Goal: Task Accomplishment & Management: Use online tool/utility

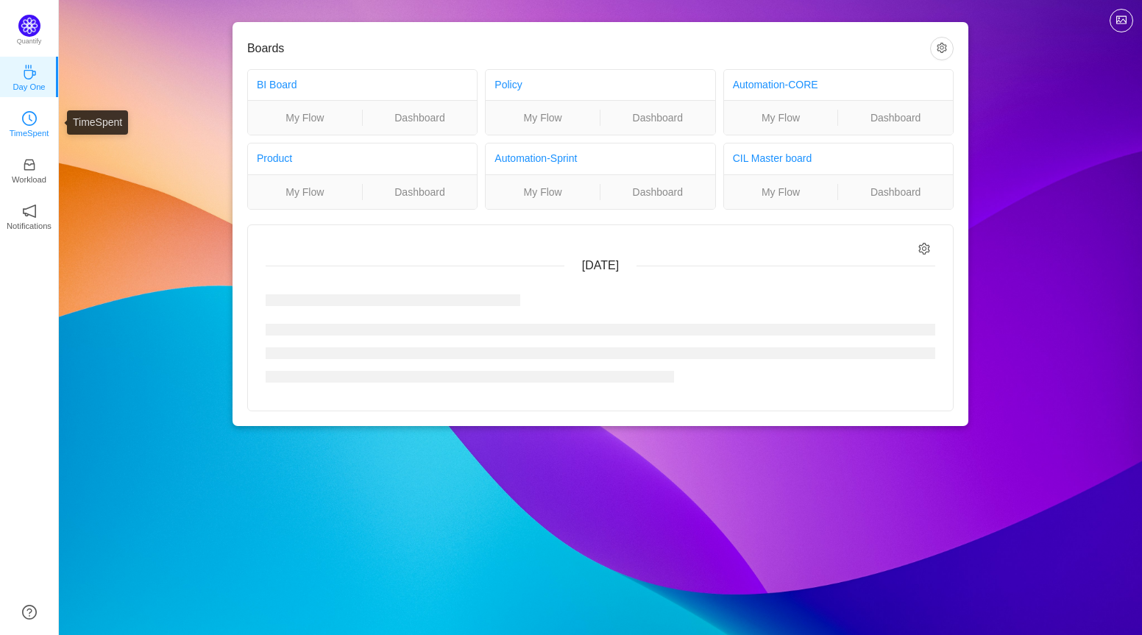
click at [45, 131] on p "TimeSpent" at bounding box center [30, 133] width 40 height 13
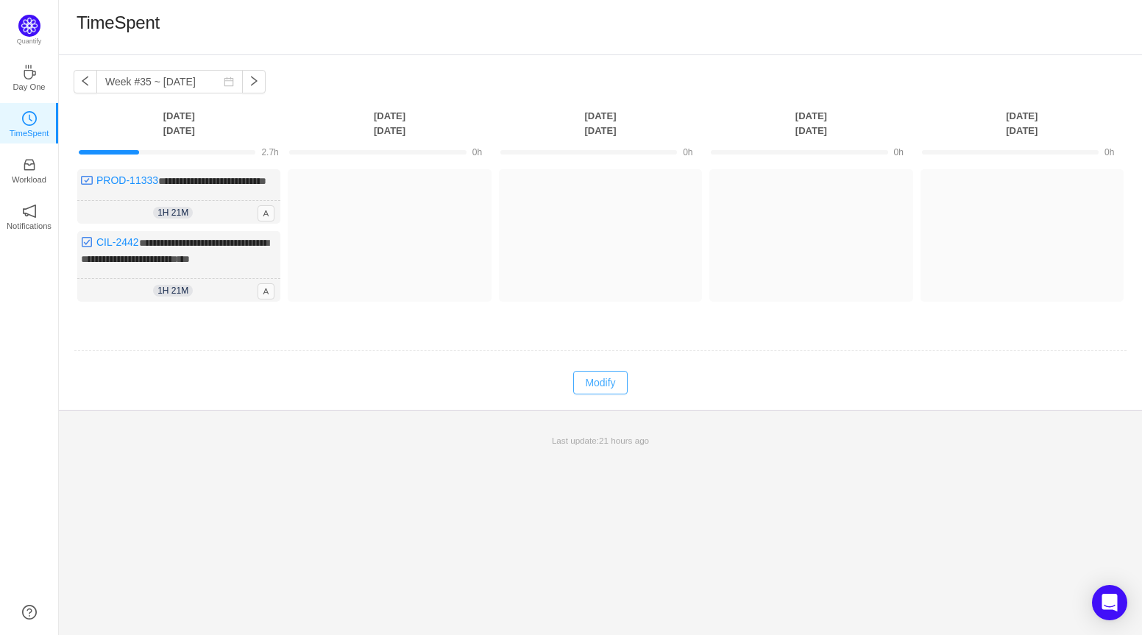
click at [593, 394] on button "Modify" at bounding box center [600, 383] width 54 height 24
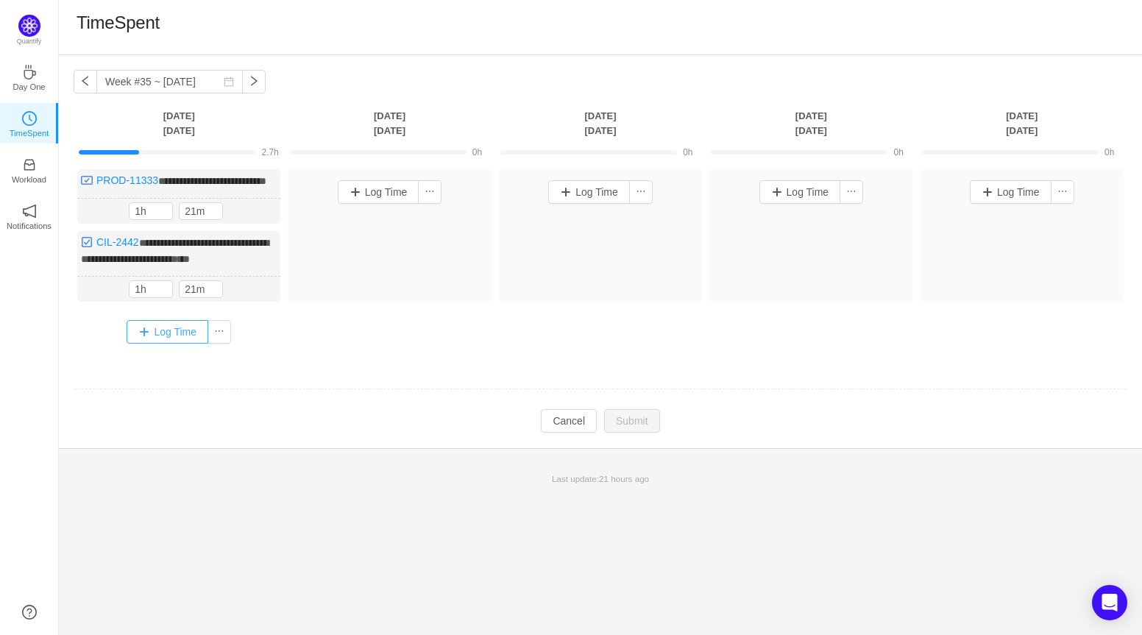
click at [167, 344] on button "Log Time" at bounding box center [168, 332] width 82 height 24
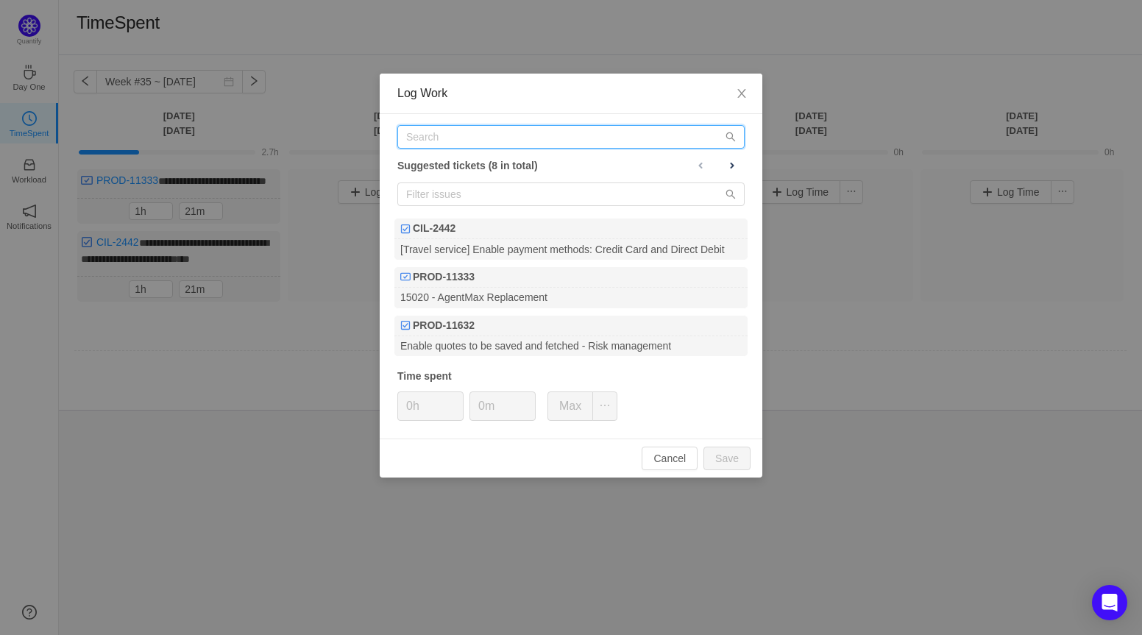
click at [520, 143] on input "text" at bounding box center [570, 137] width 347 height 24
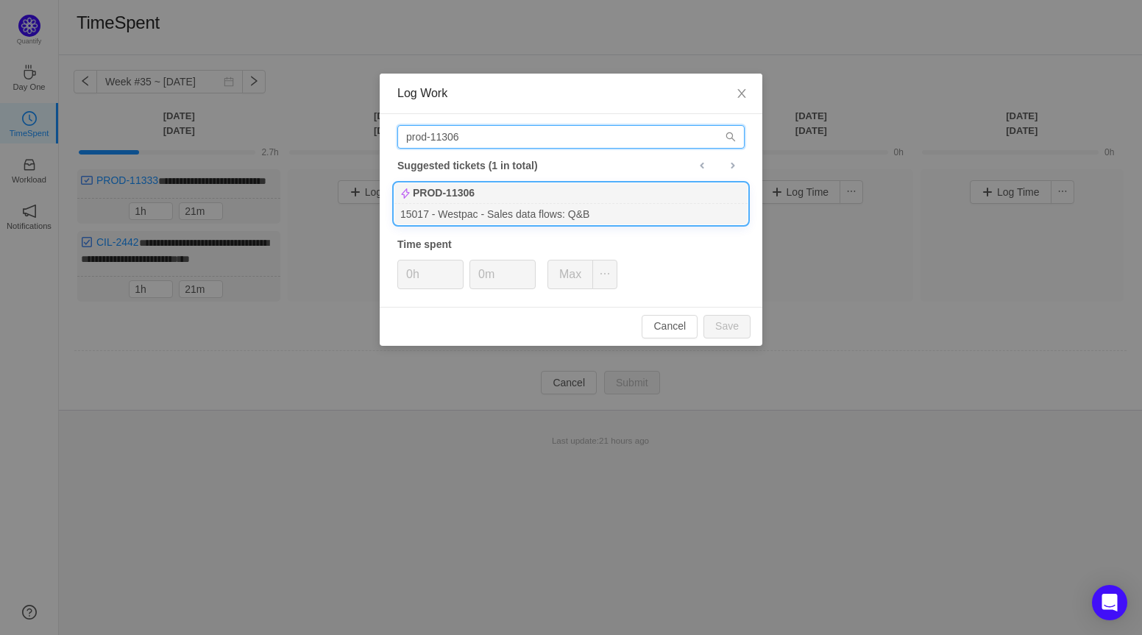
type input "prod-11306"
click at [550, 216] on div "15017 - Westpac - Sales data flows: Q&B" at bounding box center [570, 214] width 353 height 20
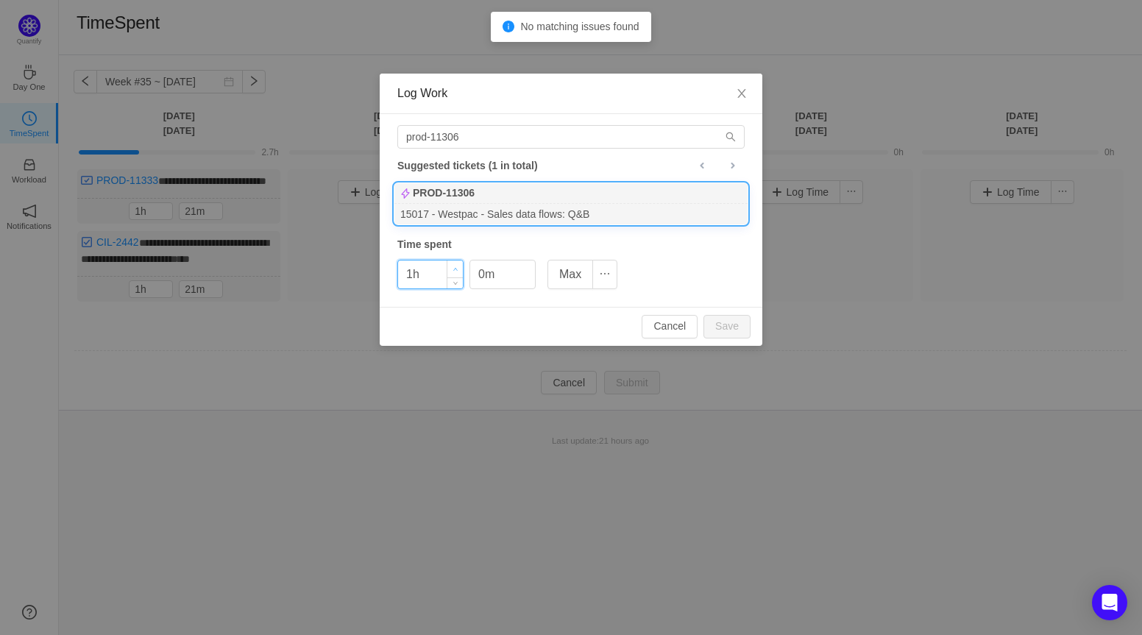
click at [458, 264] on span "Increase Value" at bounding box center [454, 268] width 15 height 17
click at [725, 327] on button "Save" at bounding box center [726, 327] width 47 height 24
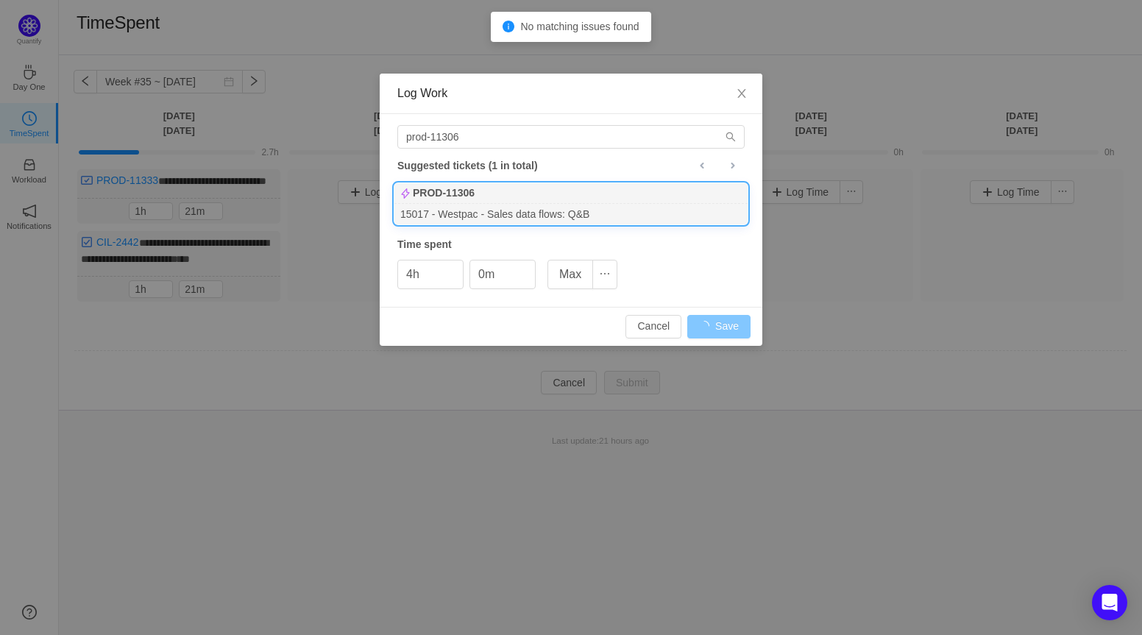
type input "0h"
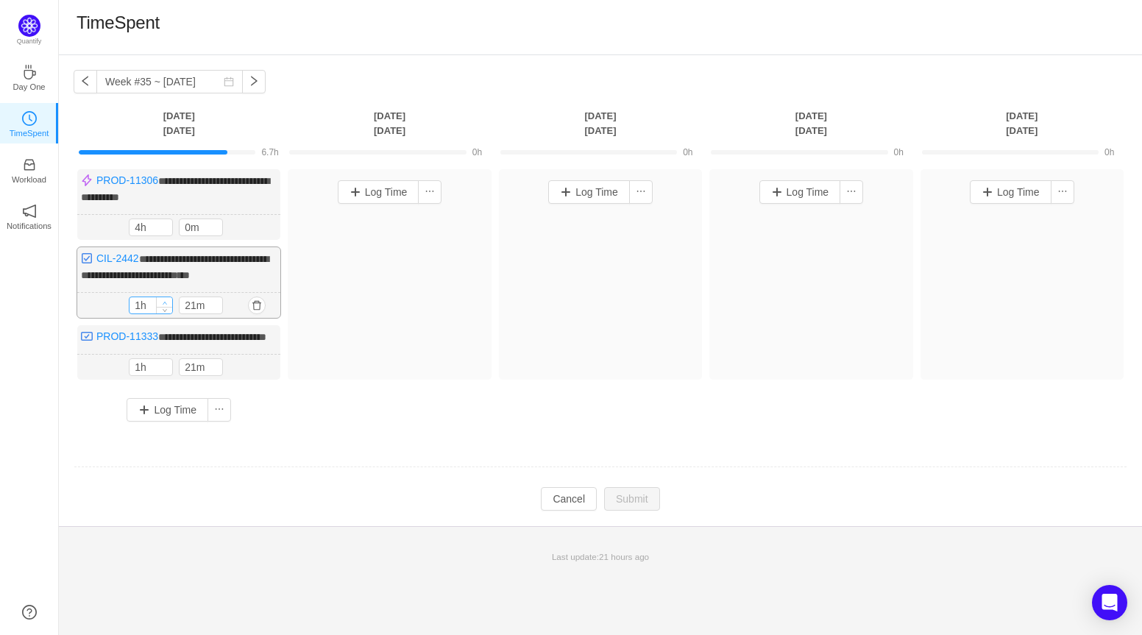
type input "2h"
click at [168, 307] on span "Increase Value" at bounding box center [164, 302] width 15 height 10
click at [214, 312] on icon "icon: down" at bounding box center [215, 309] width 5 height 5
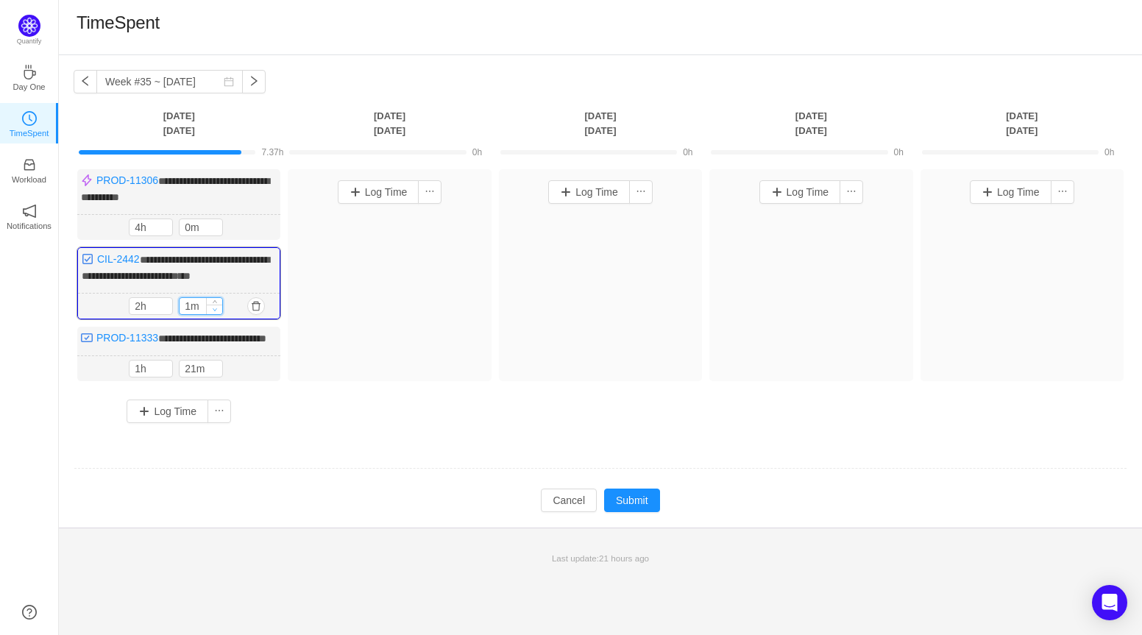
click at [214, 312] on icon "icon: down" at bounding box center [215, 309] width 5 height 5
type input "0m"
click at [214, 312] on icon "icon: down" at bounding box center [215, 309] width 5 height 5
click at [166, 369] on icon "icon: up" at bounding box center [165, 365] width 5 height 5
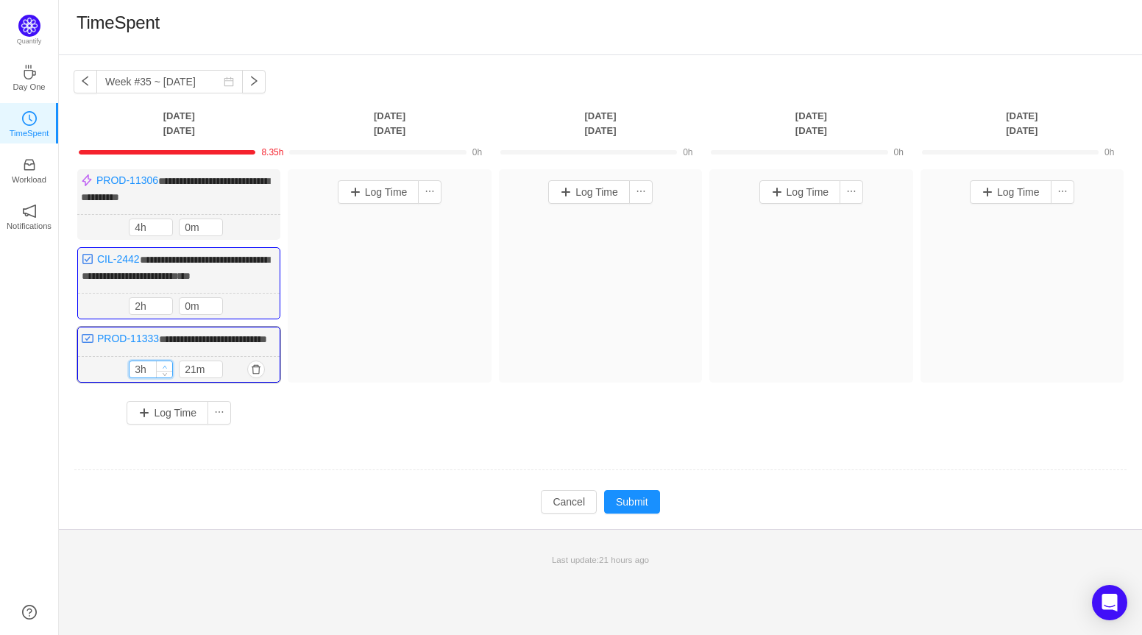
click at [166, 369] on icon "icon: up" at bounding box center [165, 366] width 5 height 5
type input "3h"
click at [165, 375] on icon "icon: down" at bounding box center [165, 372] width 5 height 5
click at [213, 374] on icon "icon: down" at bounding box center [215, 372] width 4 height 3
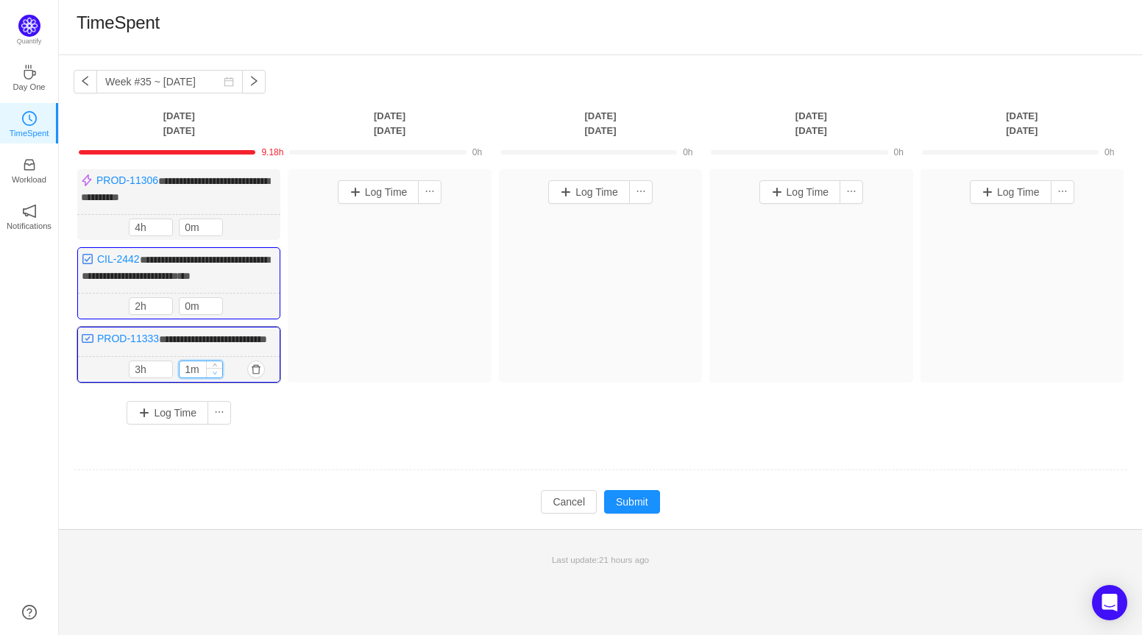
click at [213, 374] on icon "icon: down" at bounding box center [215, 372] width 4 height 3
type input "0m"
click at [213, 374] on icon "icon: down" at bounding box center [215, 372] width 4 height 3
click at [629, 513] on button "Submit" at bounding box center [632, 502] width 56 height 24
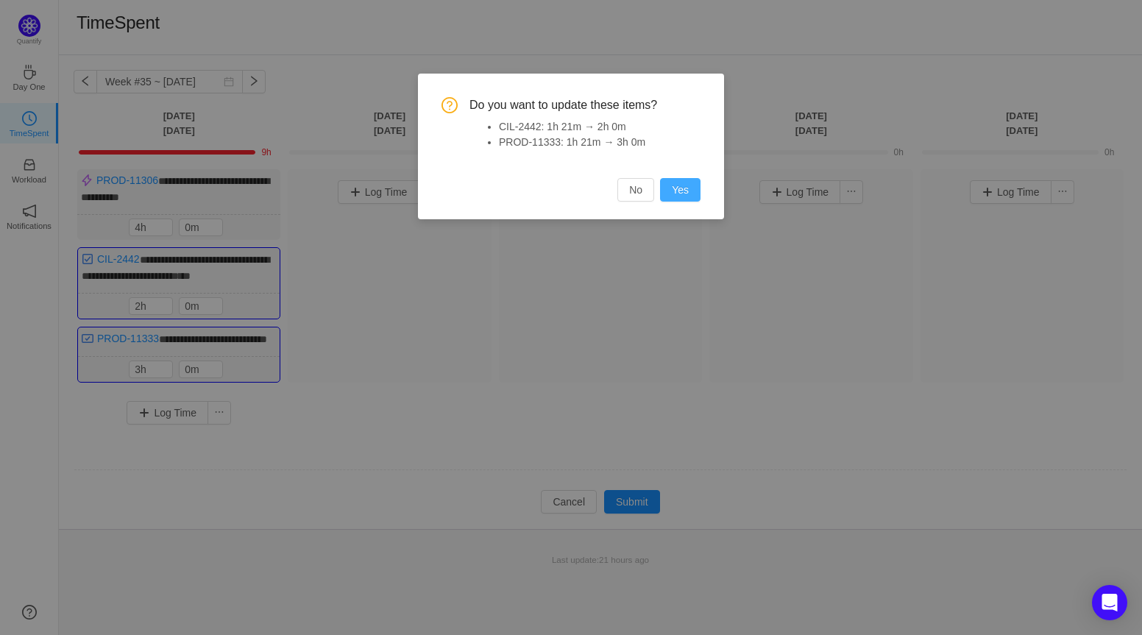
click at [675, 186] on button "Yes" at bounding box center [680, 190] width 40 height 24
